Goal: Use online tool/utility: Use online tool/utility

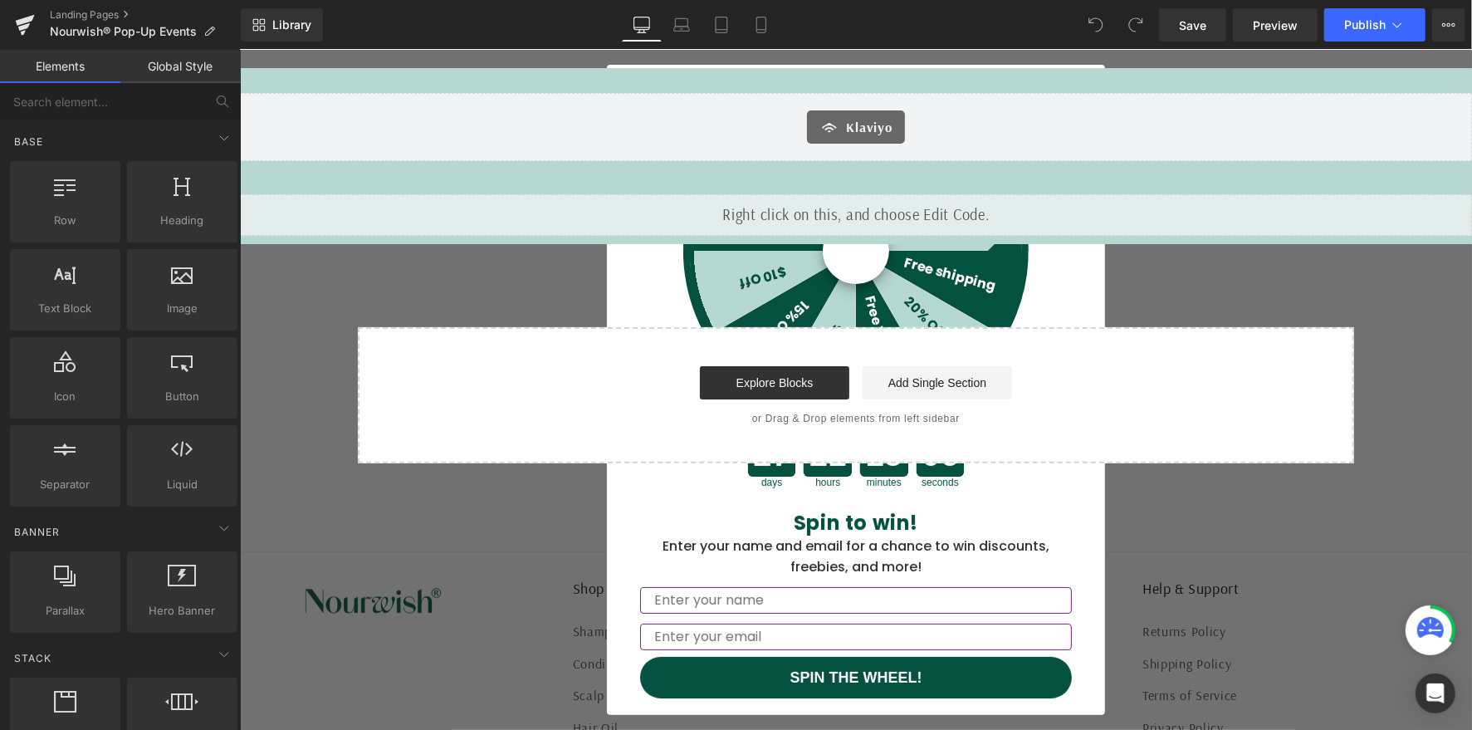
scroll to position [174, 0]
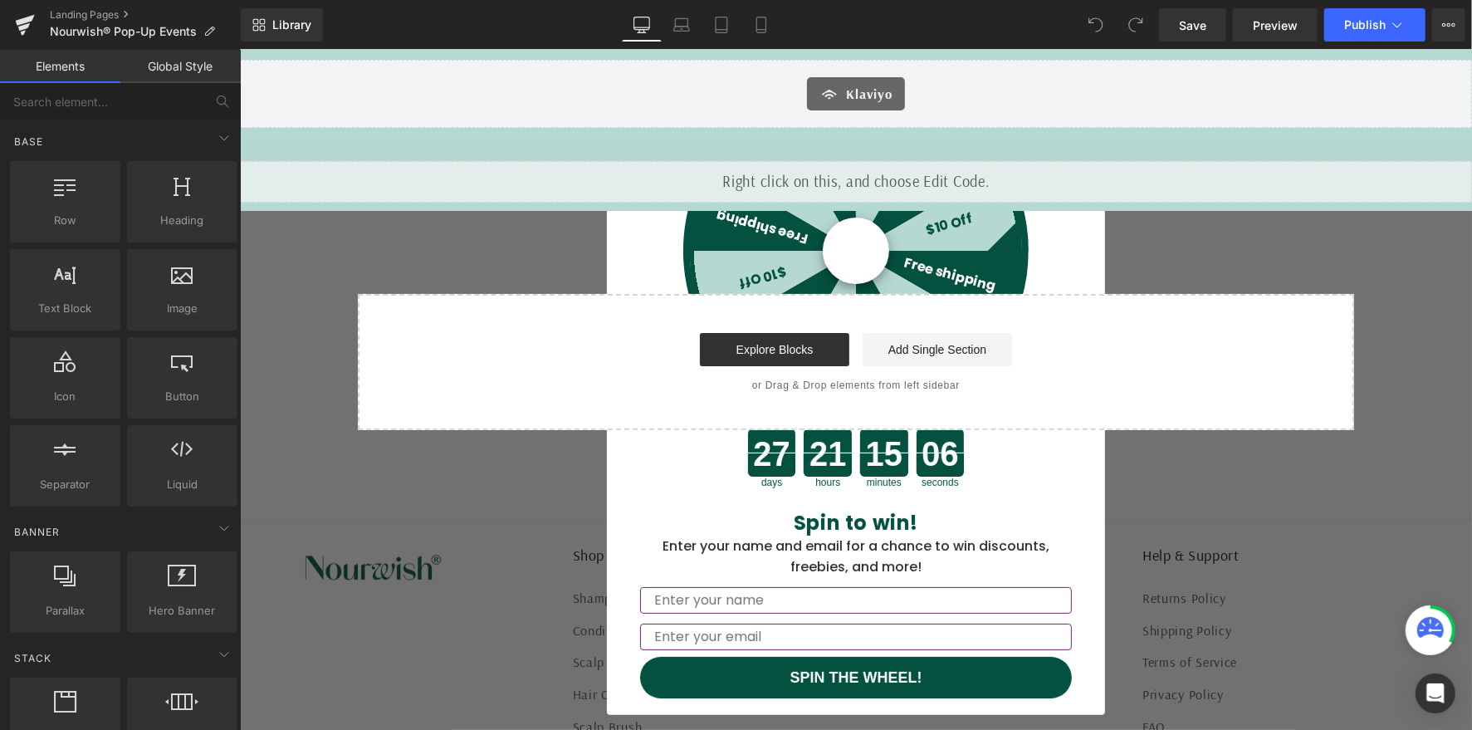
click at [1113, 369] on div "Start building your page Explore Blocks Add Single Section or Drag & Drop eleme…" at bounding box center [855, 361] width 993 height 133
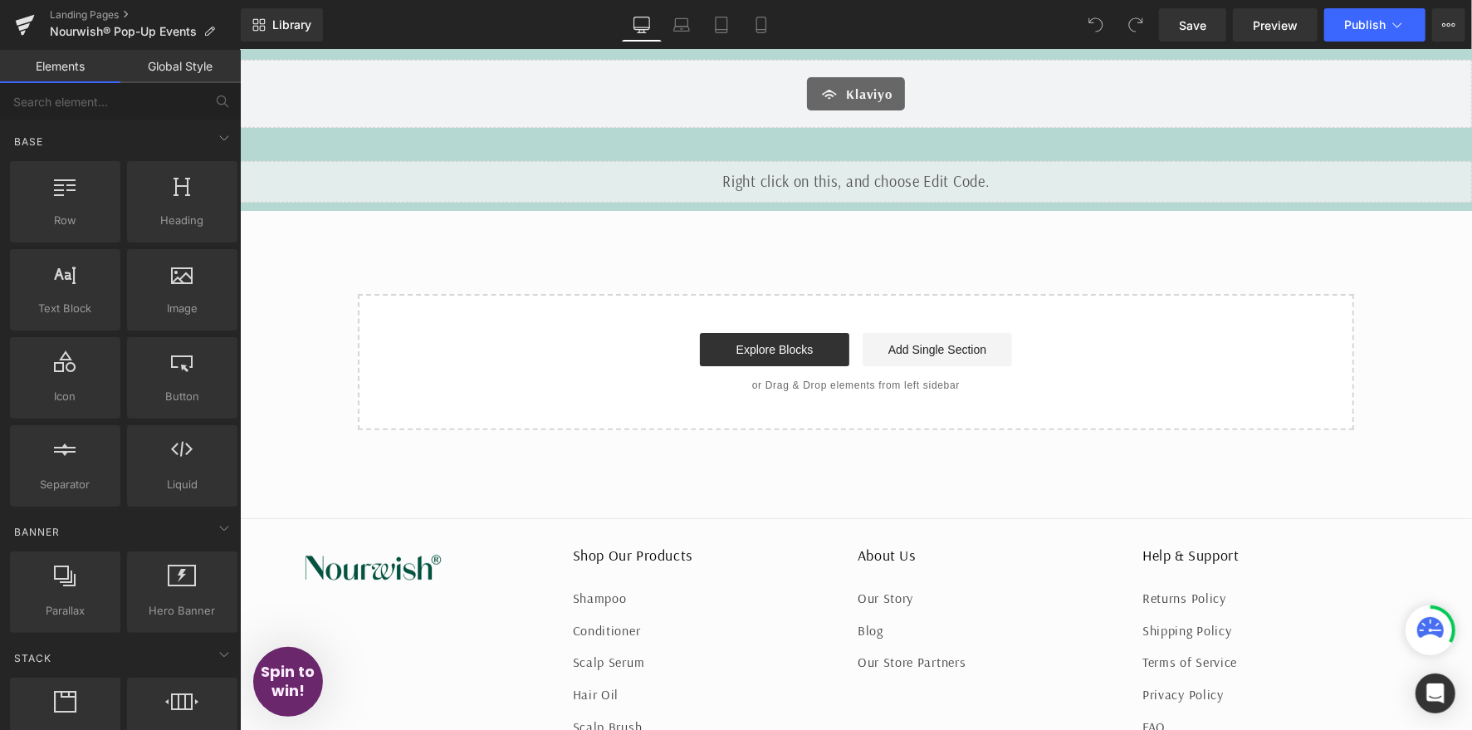
click at [1059, 361] on div "Explore Blocks Add Single Section" at bounding box center [855, 348] width 943 height 33
click at [514, 366] on div "Start building your page Explore Blocks Add Single Section or Drag & Drop eleme…" at bounding box center [855, 361] width 993 height 133
click at [1451, 20] on icon at bounding box center [1448, 24] width 13 height 13
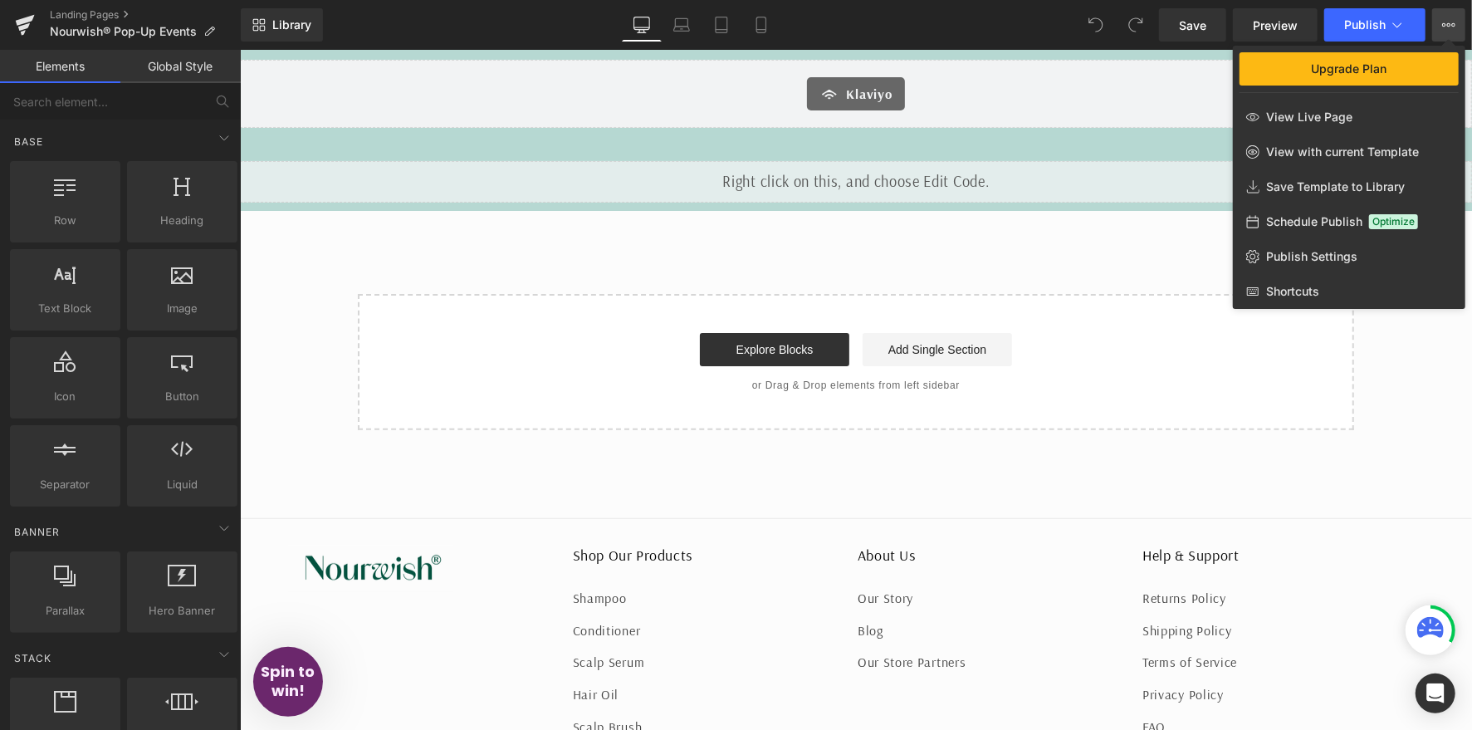
click at [1077, 376] on div at bounding box center [856, 390] width 1232 height 680
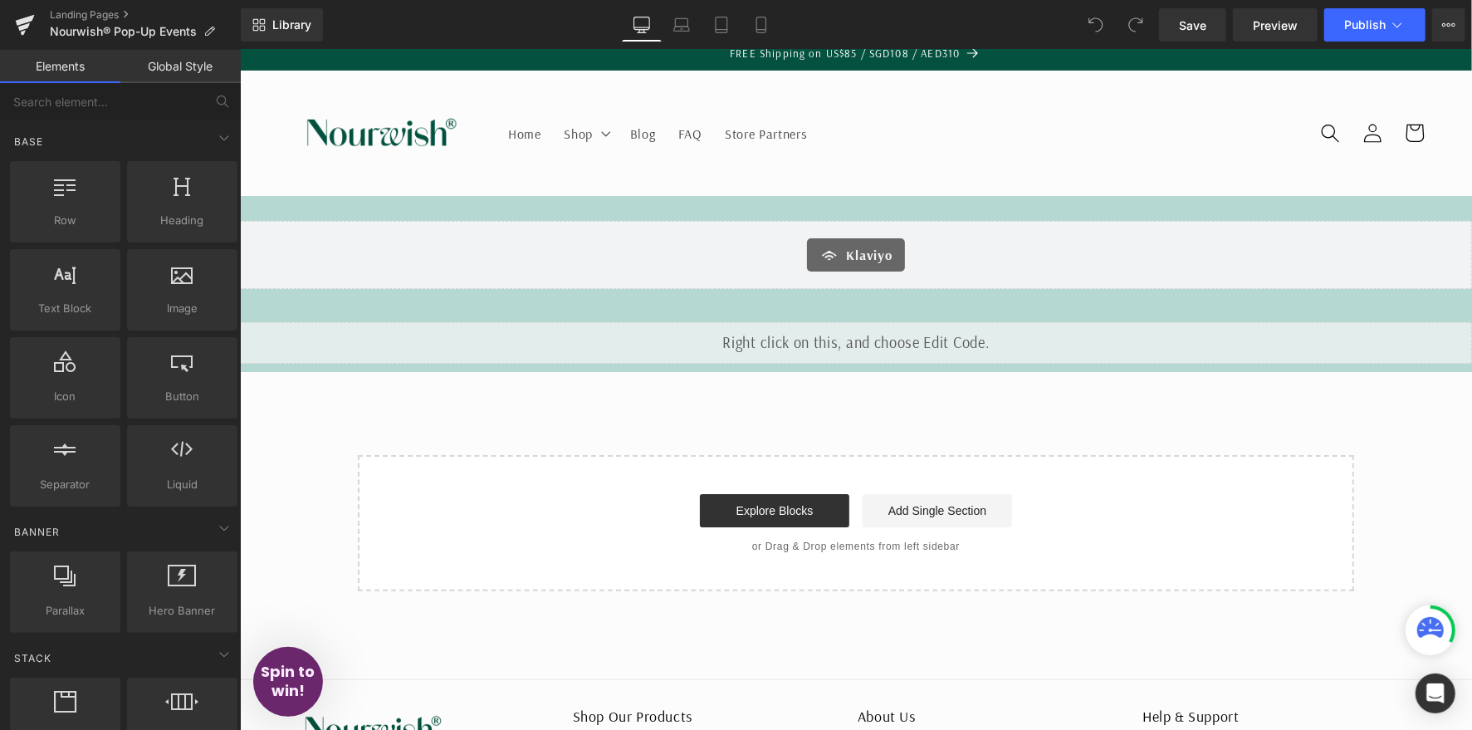
scroll to position [12, 0]
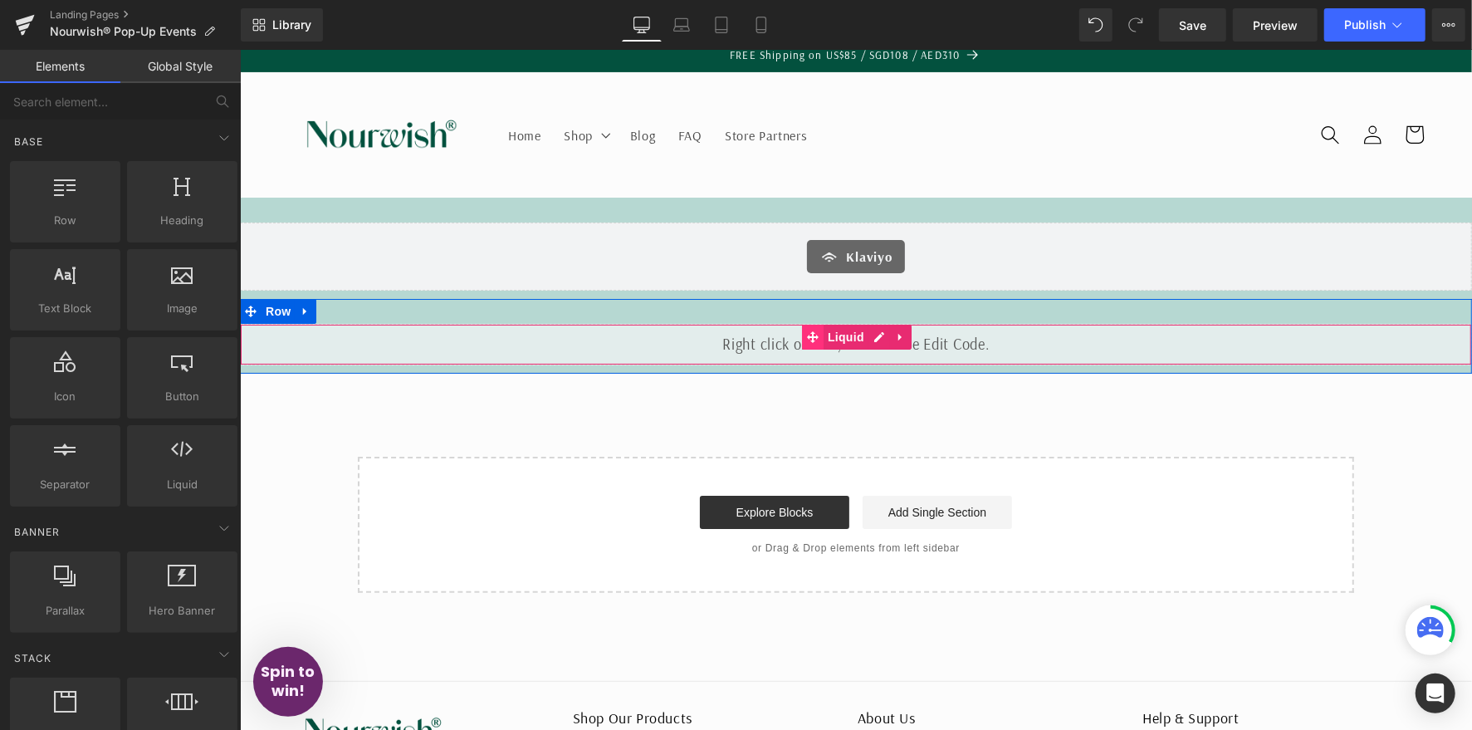
click at [809, 332] on icon at bounding box center [812, 336] width 12 height 12
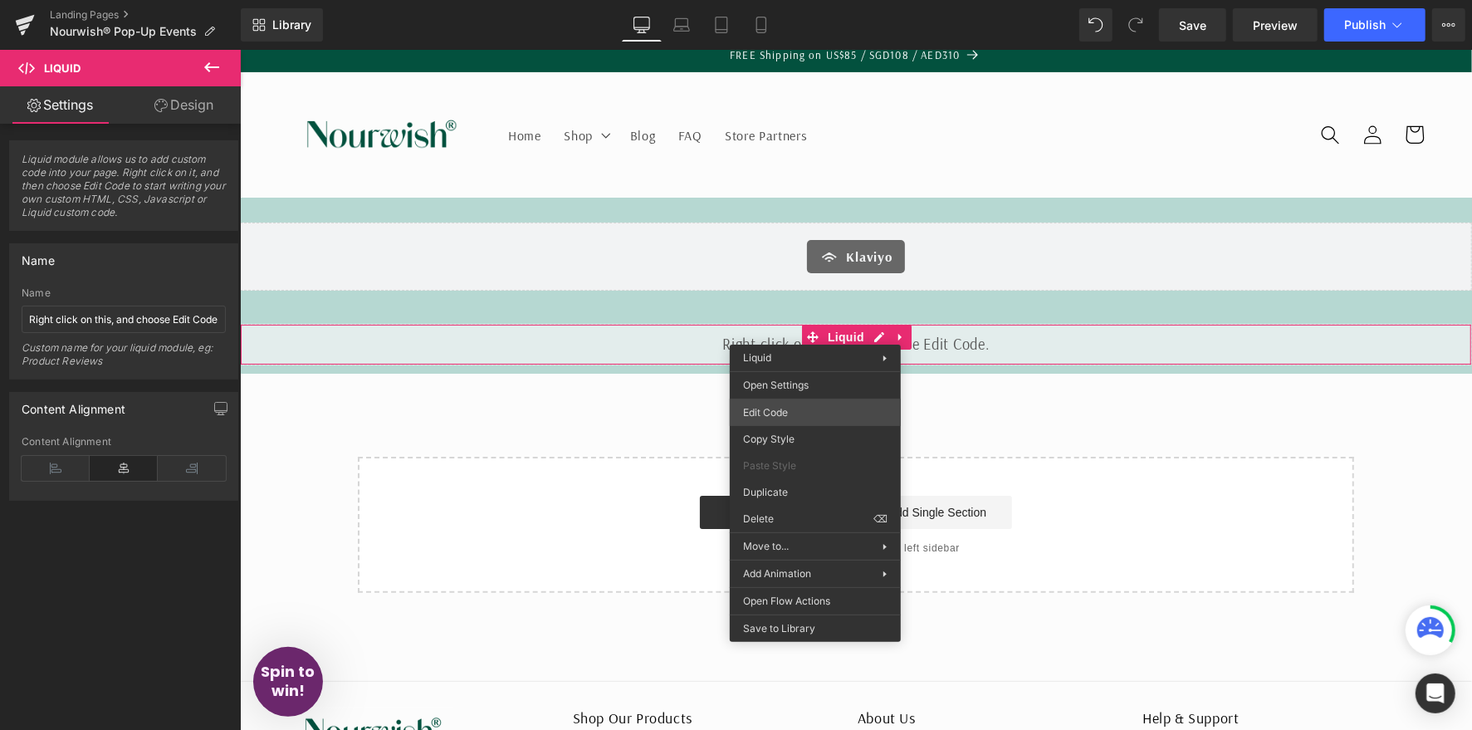
click at [795, 0] on div "Liquid You are previewing how the will restyle your page. You can not edit Elem…" at bounding box center [736, 0] width 1472 height 0
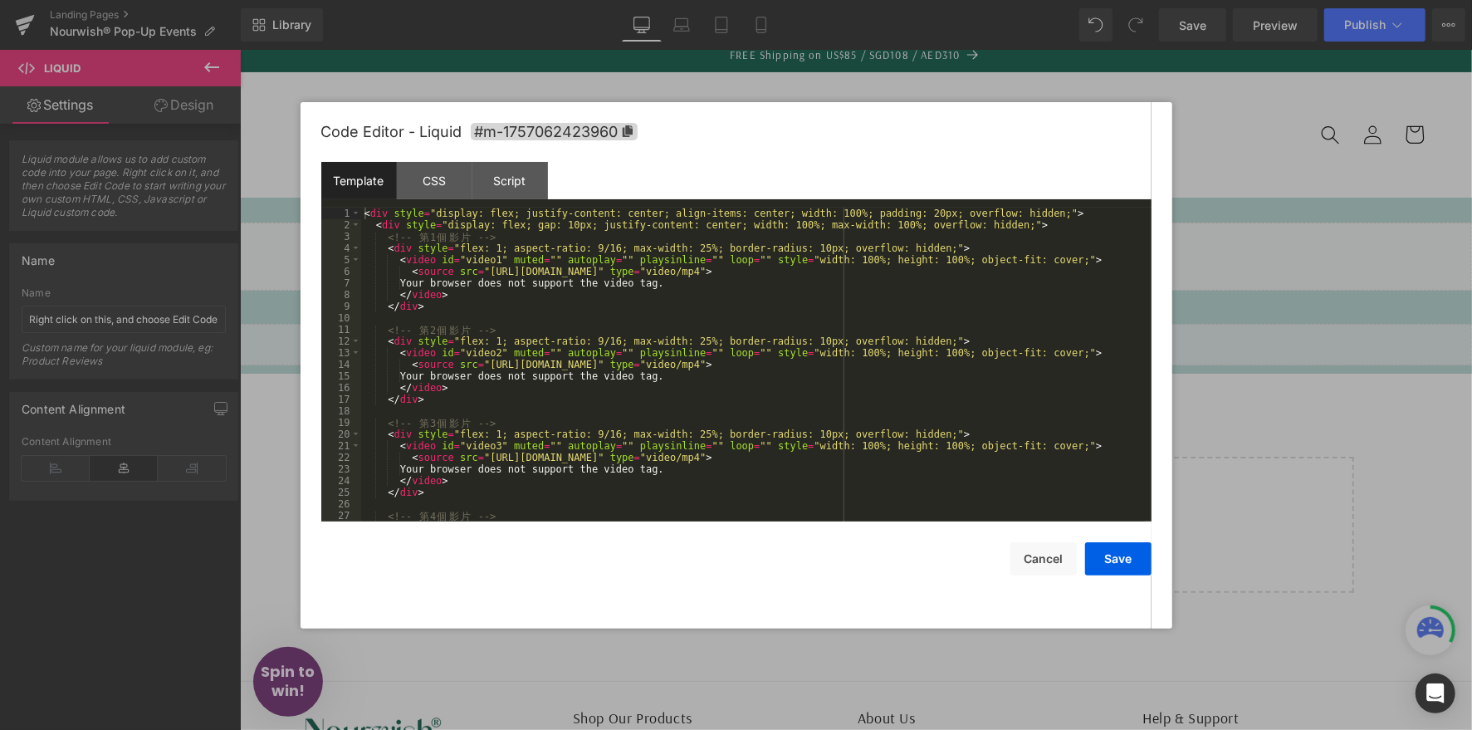
click at [686, 302] on div "< div style = "display: flex; justify-content: center; align-items: center; wid…" at bounding box center [753, 376] width 784 height 337
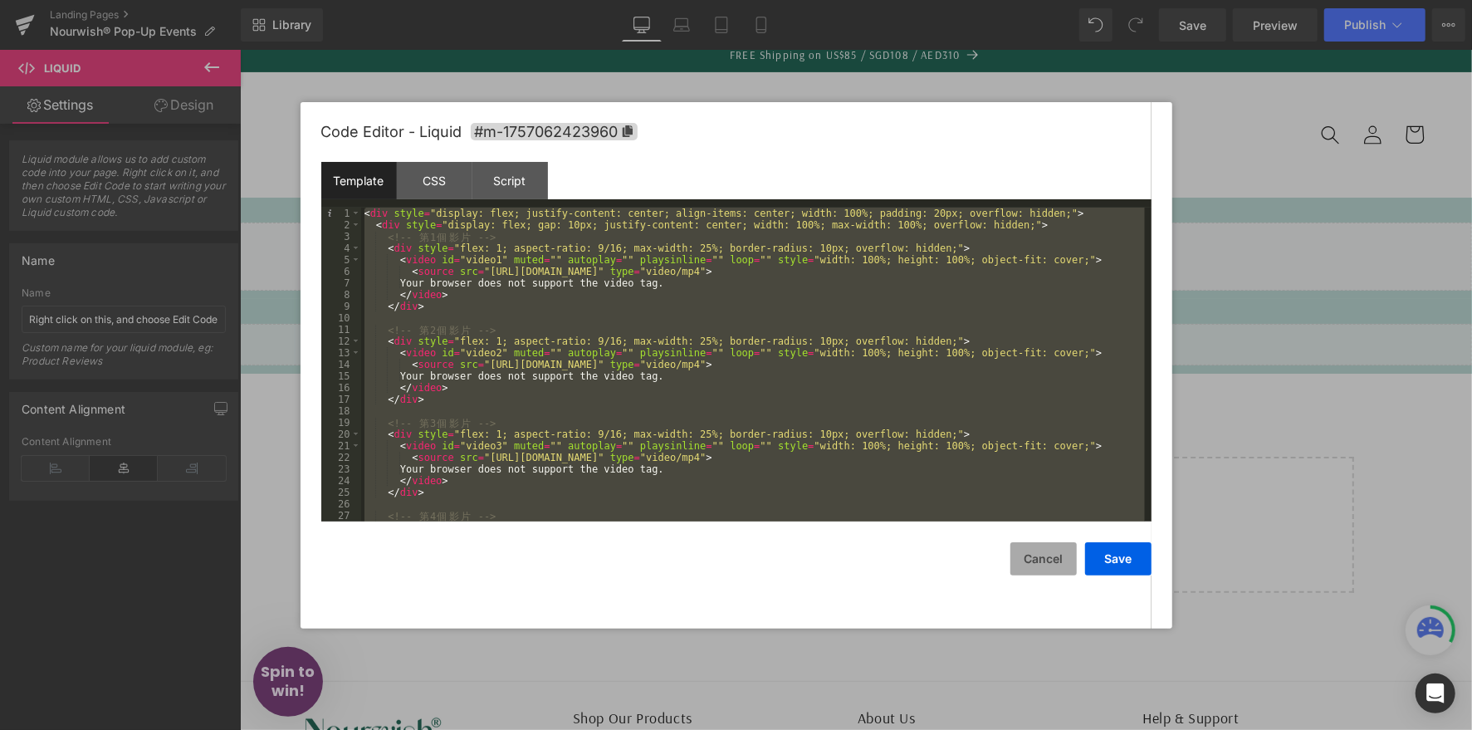
click at [1030, 553] on button "Cancel" at bounding box center [1043, 558] width 66 height 33
